Goal: Task Accomplishment & Management: Manage account settings

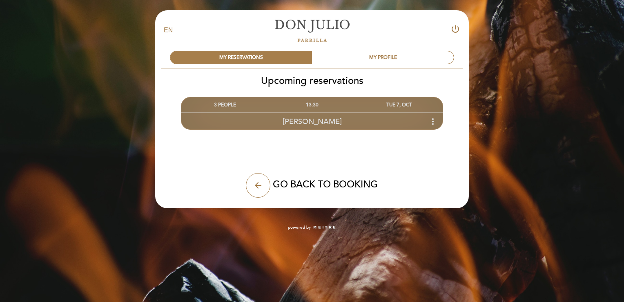
click at [434, 122] on icon "more_vert" at bounding box center [433, 121] width 10 height 10
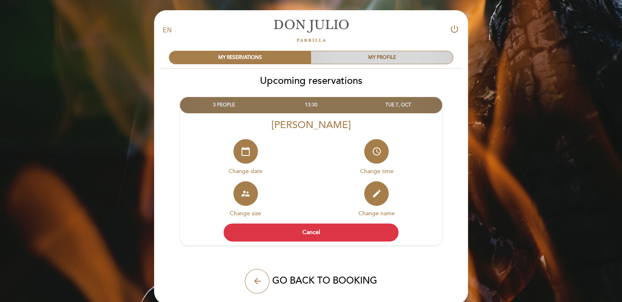
click at [423, 58] on div "MY PROFILE" at bounding box center [382, 57] width 142 height 13
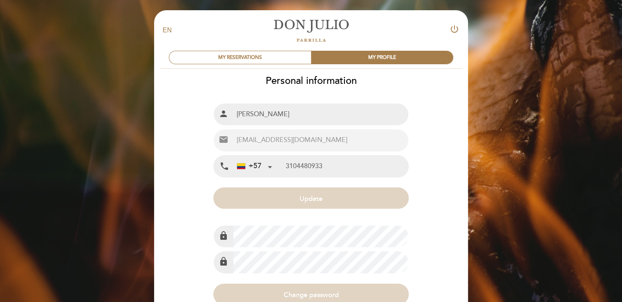
type input "[PHONE_NUMBER]"
click at [212, 52] on div "MY RESERVATIONS" at bounding box center [240, 57] width 142 height 13
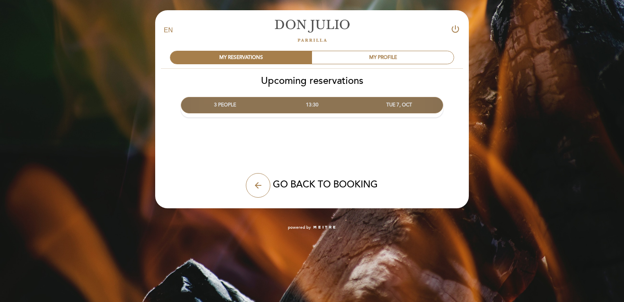
click at [221, 104] on div "3 PEOPLE" at bounding box center [224, 104] width 87 height 15
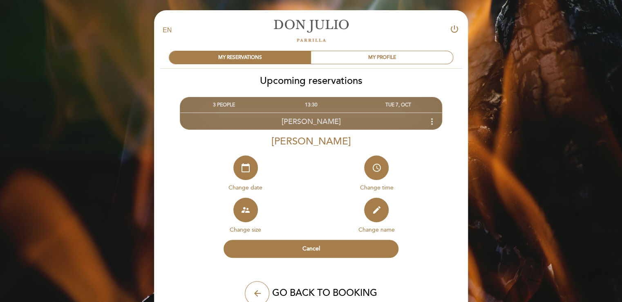
click at [431, 125] on icon "more_vert" at bounding box center [432, 121] width 10 height 10
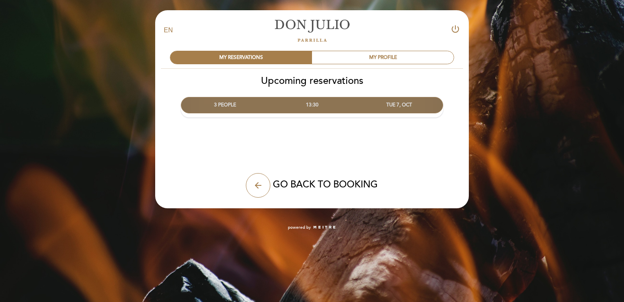
click at [409, 102] on div "TUE 7, OCT" at bounding box center [399, 104] width 87 height 15
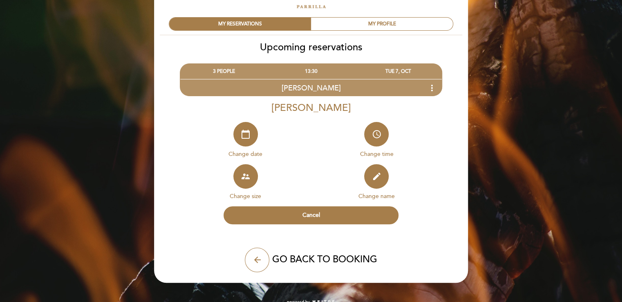
scroll to position [44, 0]
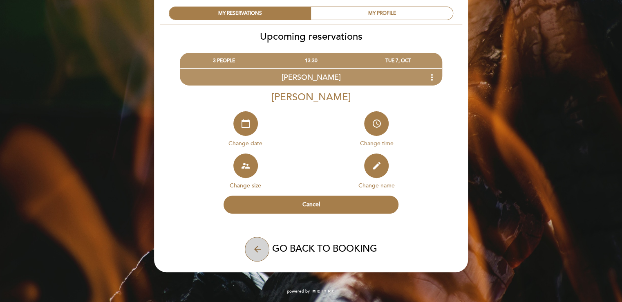
click at [258, 254] on button "arrow_back" at bounding box center [257, 249] width 25 height 25
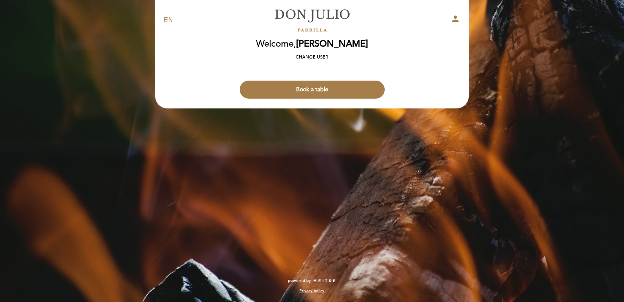
click at [455, 21] on icon "person" at bounding box center [456, 19] width 10 height 10
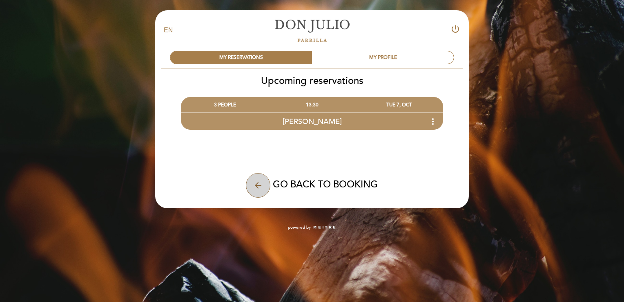
click at [257, 185] on icon "arrow_back" at bounding box center [258, 185] width 10 height 10
